Goal: Information Seeking & Learning: Learn about a topic

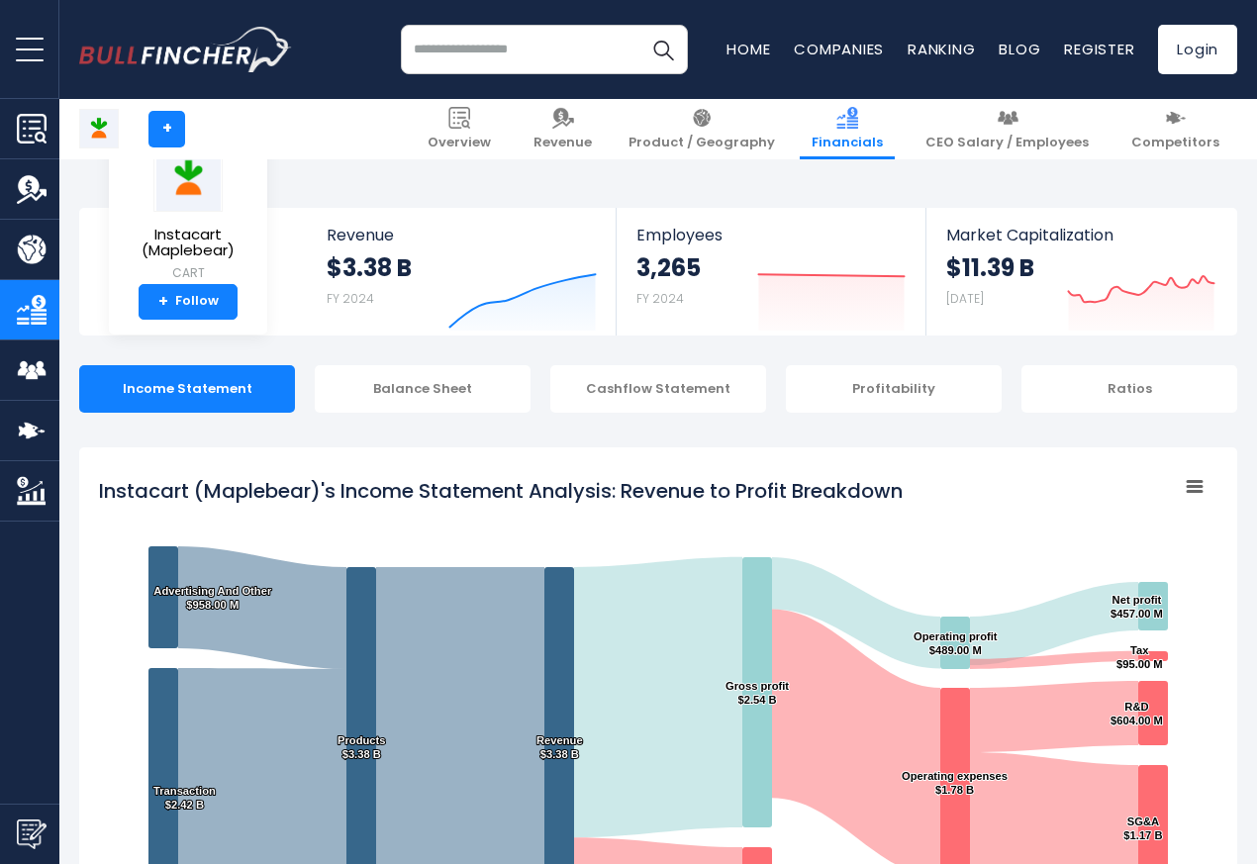
scroll to position [1071, 0]
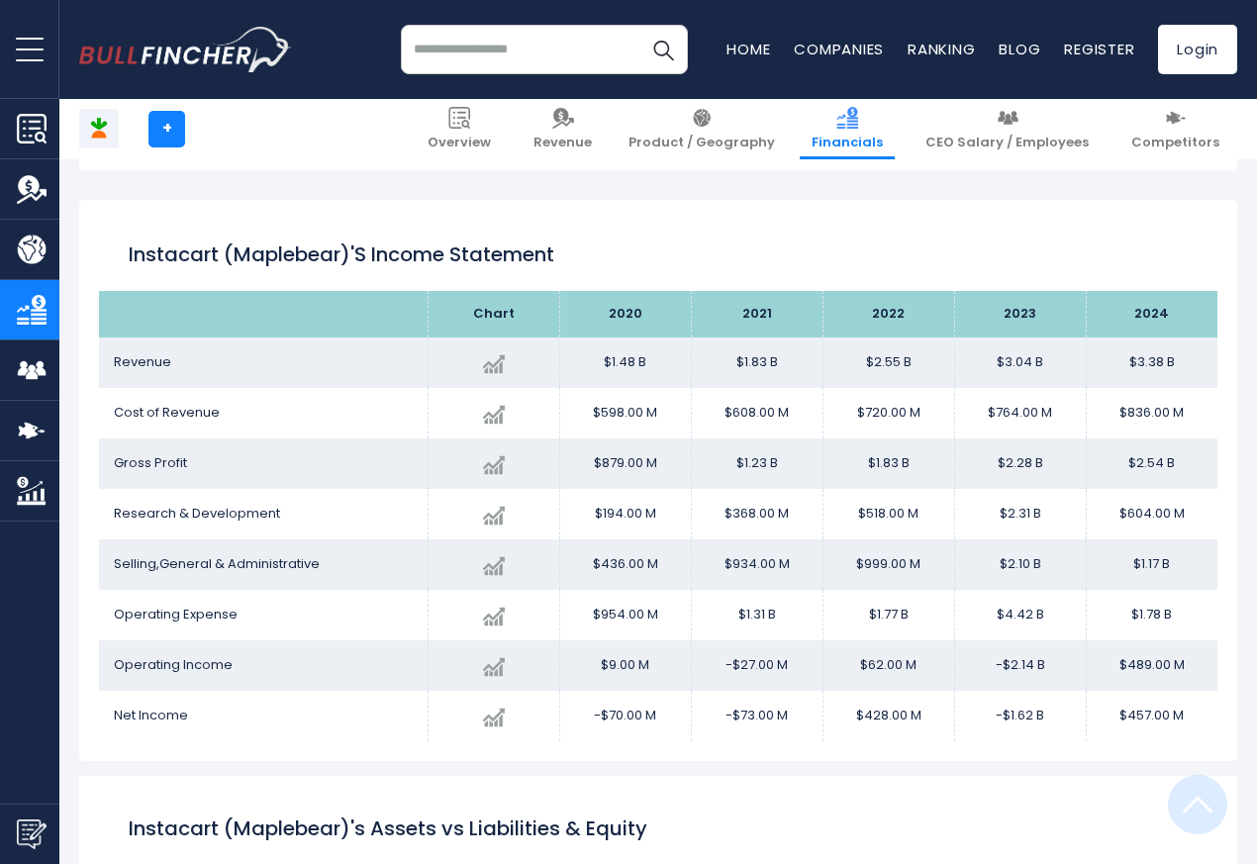
scroll to position [1071, 0]
